Goal: Task Accomplishment & Management: Complete application form

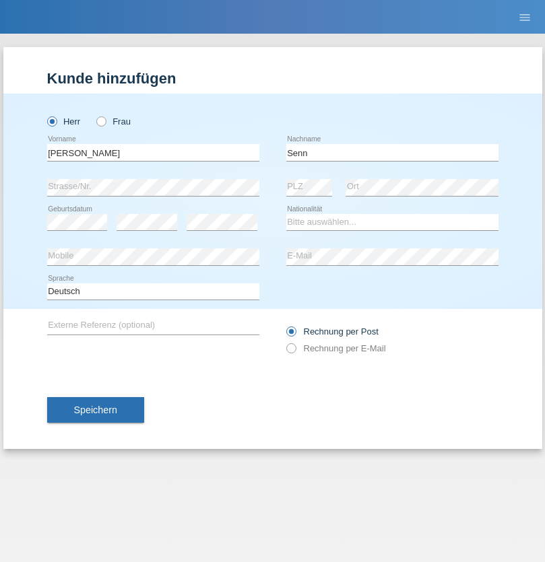
type input "Senn"
select select "CH"
select select "en"
radio input "true"
click at [153, 152] on input "text" at bounding box center [153, 152] width 212 height 17
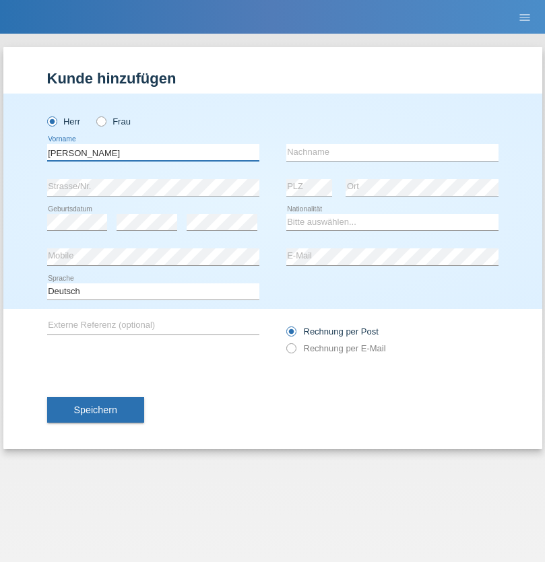
type input "[PERSON_NAME]"
click at [392, 152] on input "text" at bounding box center [392, 152] width 212 height 17
type input "[PERSON_NAME]"
select select "HR"
select select "C"
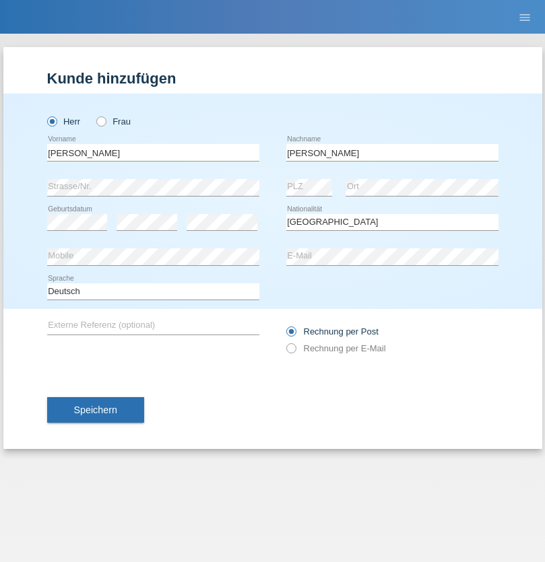
select select "01"
select select "07"
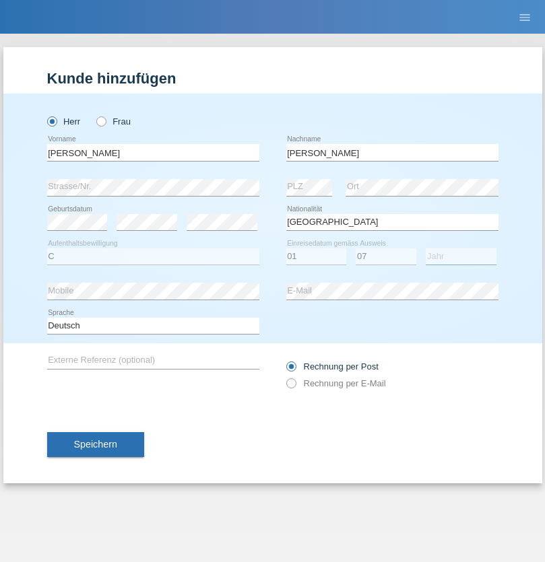
select select "1991"
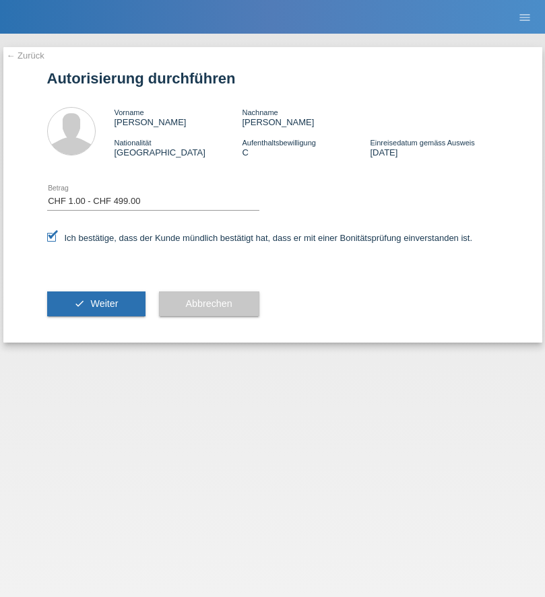
select select "1"
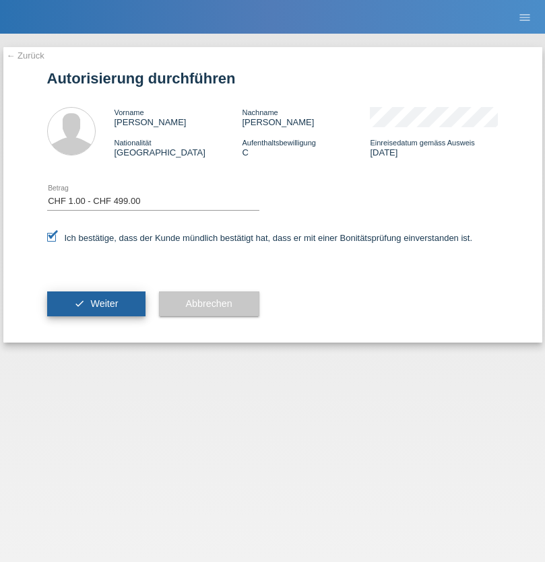
click at [96, 304] on span "Weiter" at bounding box center [104, 303] width 28 height 11
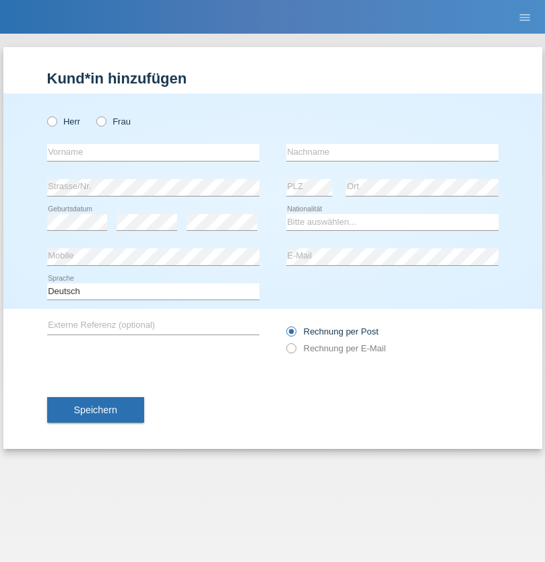
radio input "true"
click at [153, 152] on input "text" at bounding box center [153, 152] width 212 height 17
type input "Mohammad Qais"
click at [392, 152] on input "text" at bounding box center [392, 152] width 212 height 17
type input "Nemani"
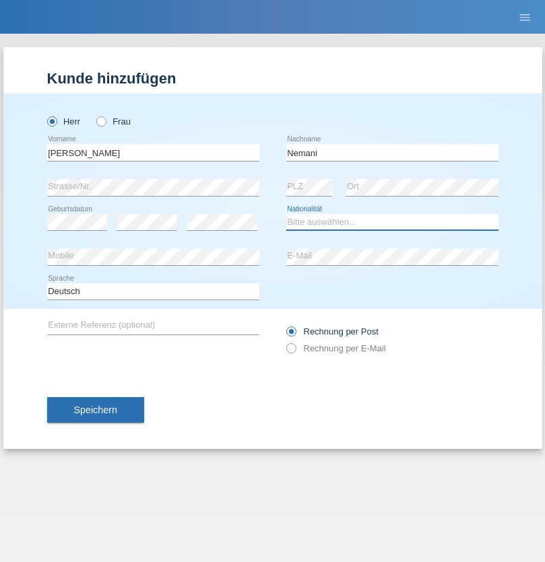
select select "AF"
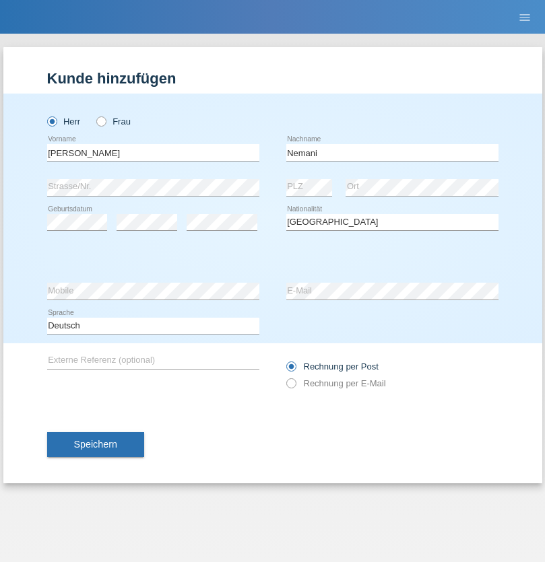
select select "C"
select select "02"
select select "01"
select select "2021"
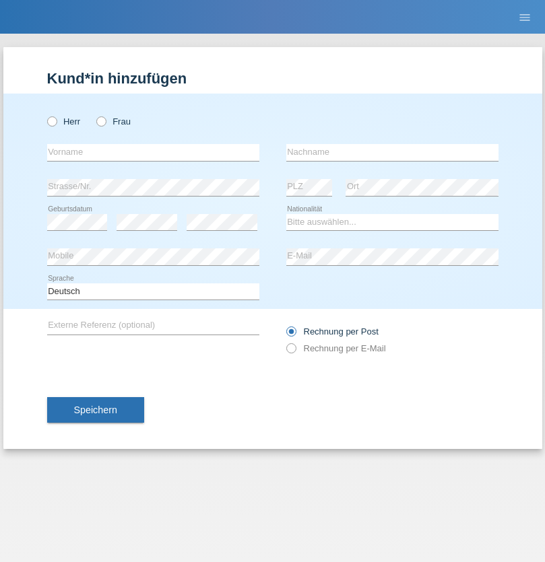
radio input "true"
click at [153, 152] on input "text" at bounding box center [153, 152] width 212 height 17
type input "Besart"
click at [392, 152] on input "text" at bounding box center [392, 152] width 212 height 17
type input "Emiri"
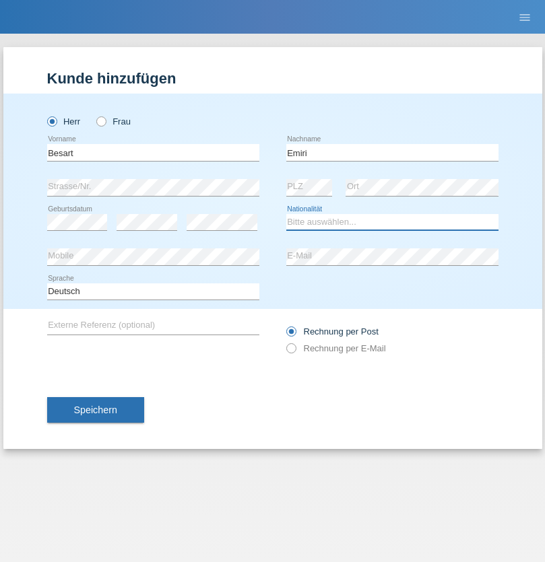
select select "XK"
select select "C"
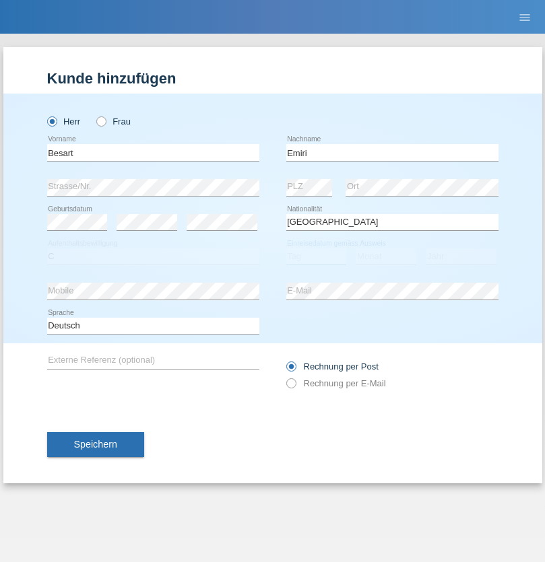
select select "04"
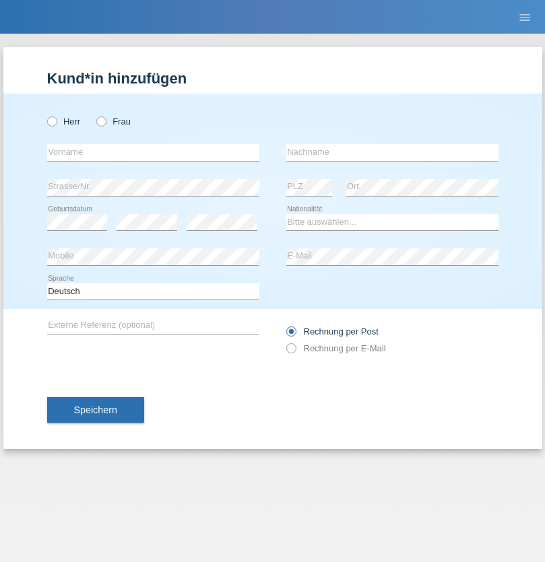
radio input "true"
click at [153, 152] on input "text" at bounding box center [153, 152] width 212 height 17
type input "[PERSON_NAME]"
click at [392, 152] on input "text" at bounding box center [392, 152] width 212 height 17
type input "Jacquet"
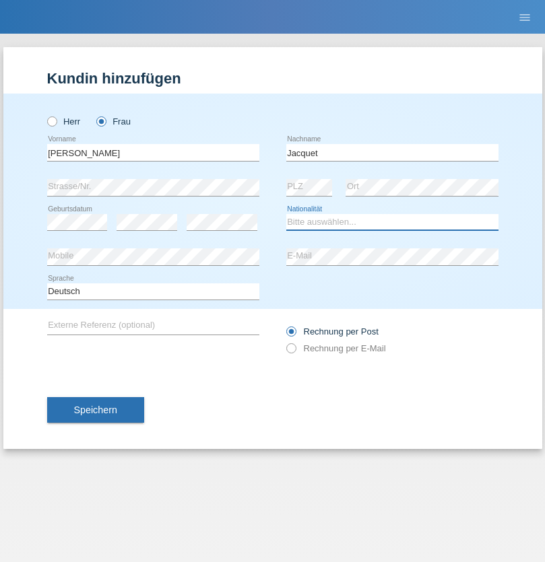
select select "CH"
radio input "true"
select select "DE"
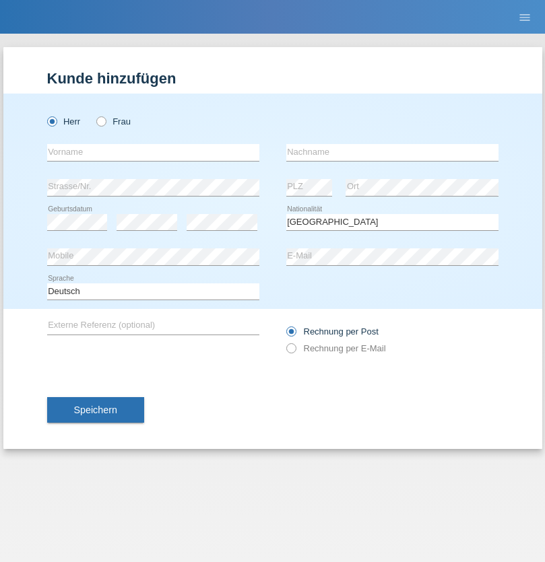
select select "C"
select select "07"
select select "11"
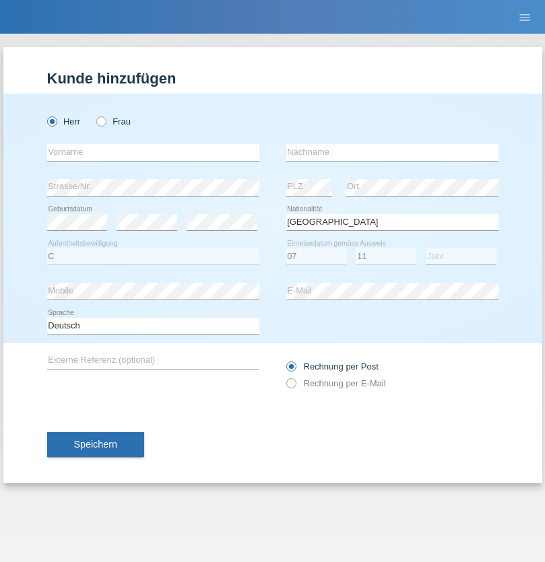
select select "1972"
select select "en"
